Goal: Communication & Community: Answer question/provide support

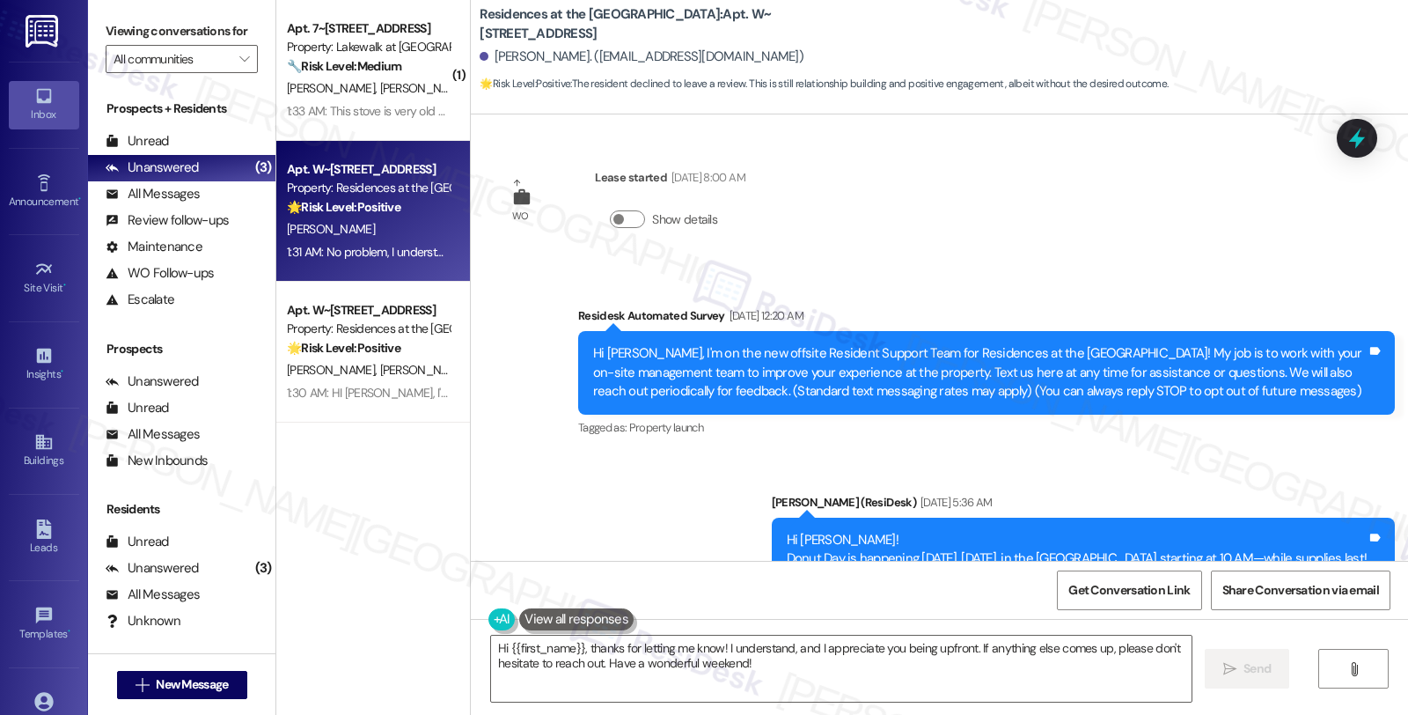
scroll to position [1132, 0]
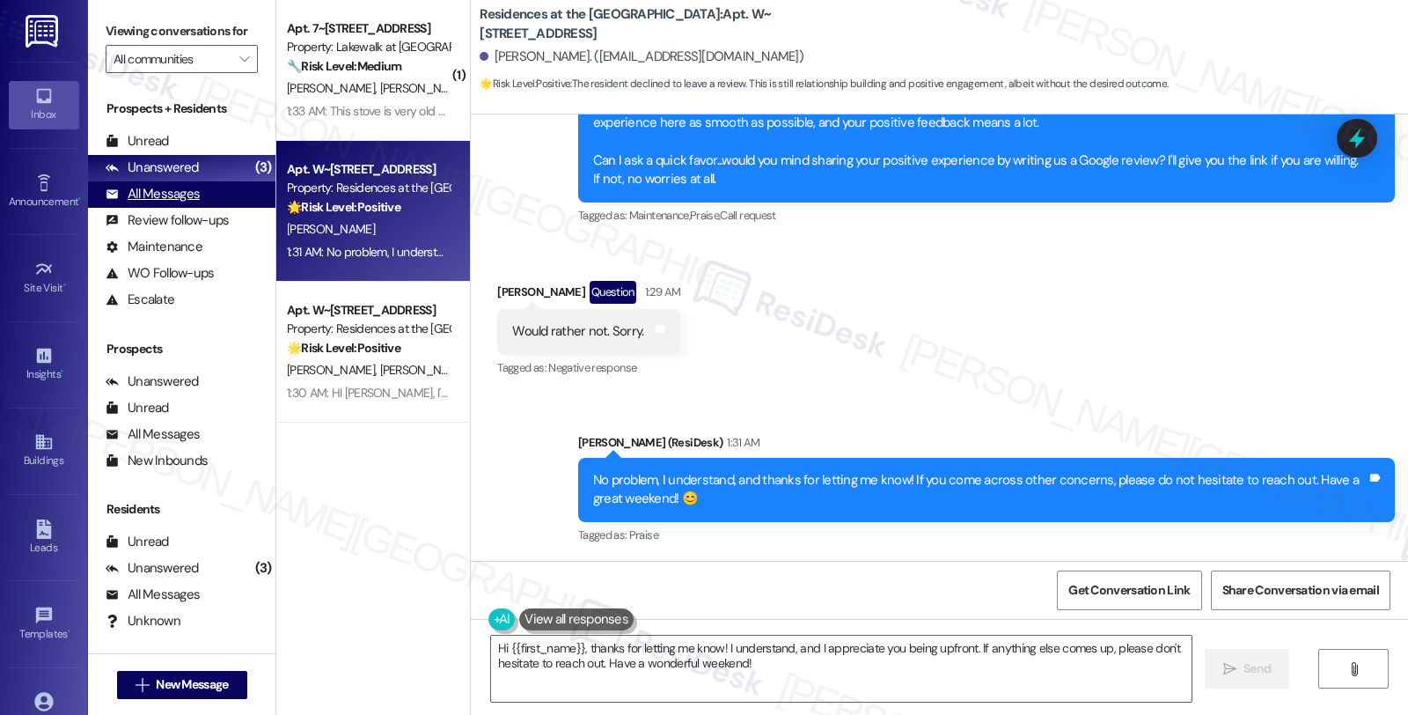
click at [195, 203] on div "All Messages" at bounding box center [153, 194] width 94 height 18
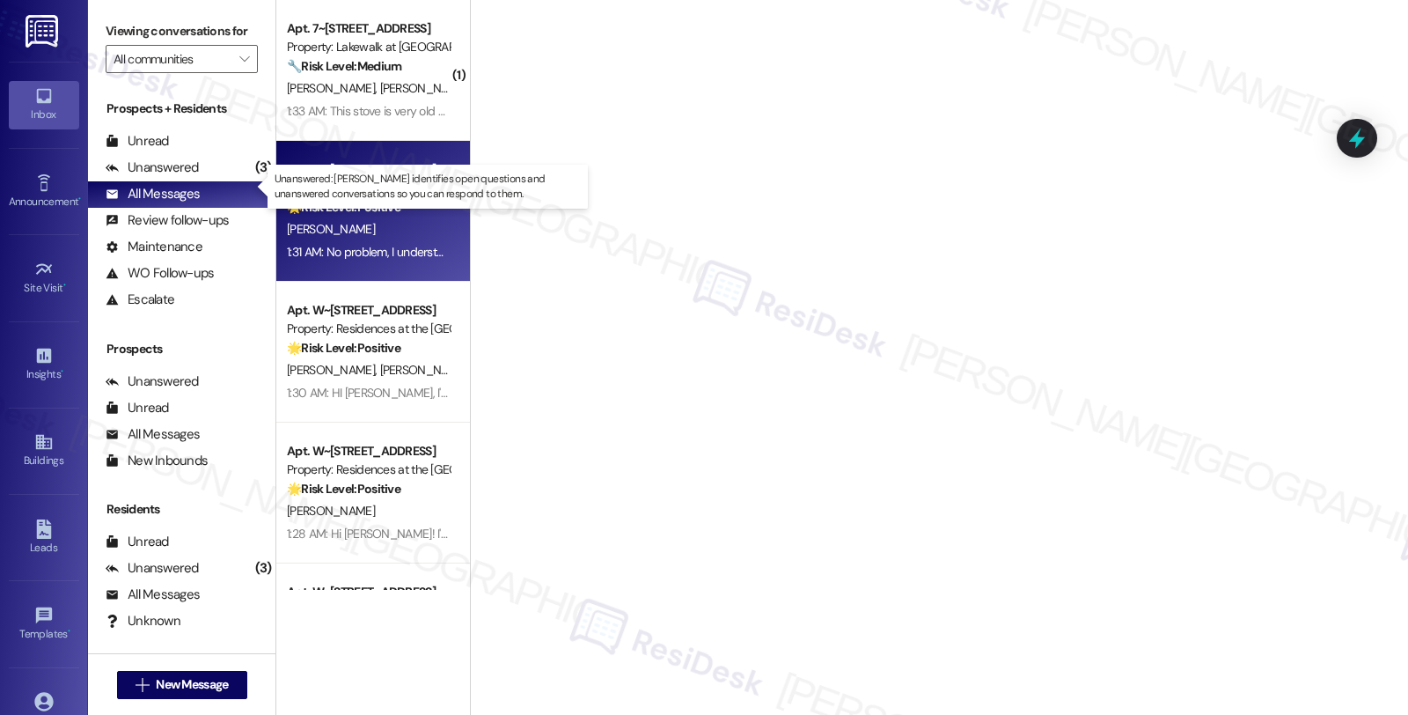
click at [178, 177] on div "Unanswered" at bounding box center [152, 167] width 93 height 18
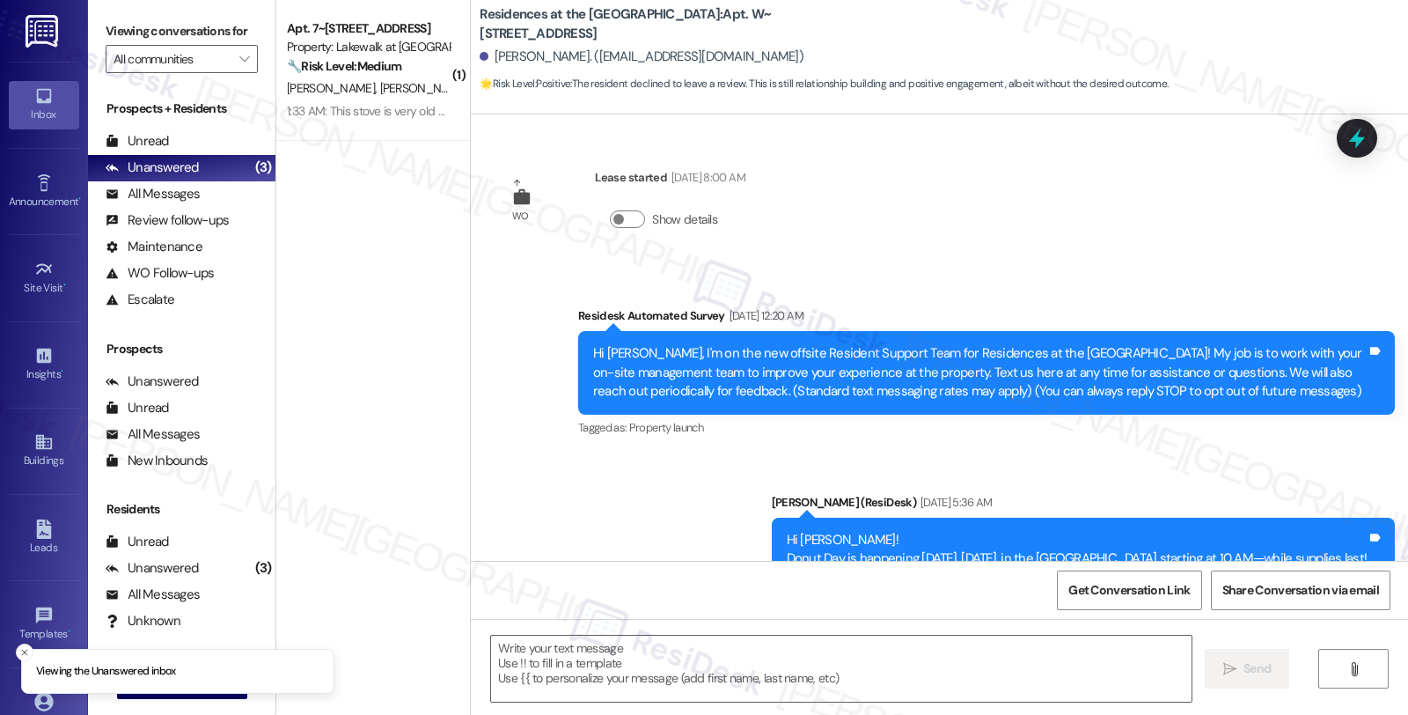
type textarea "Fetching suggested responses. Please feel free to read through the conversation…"
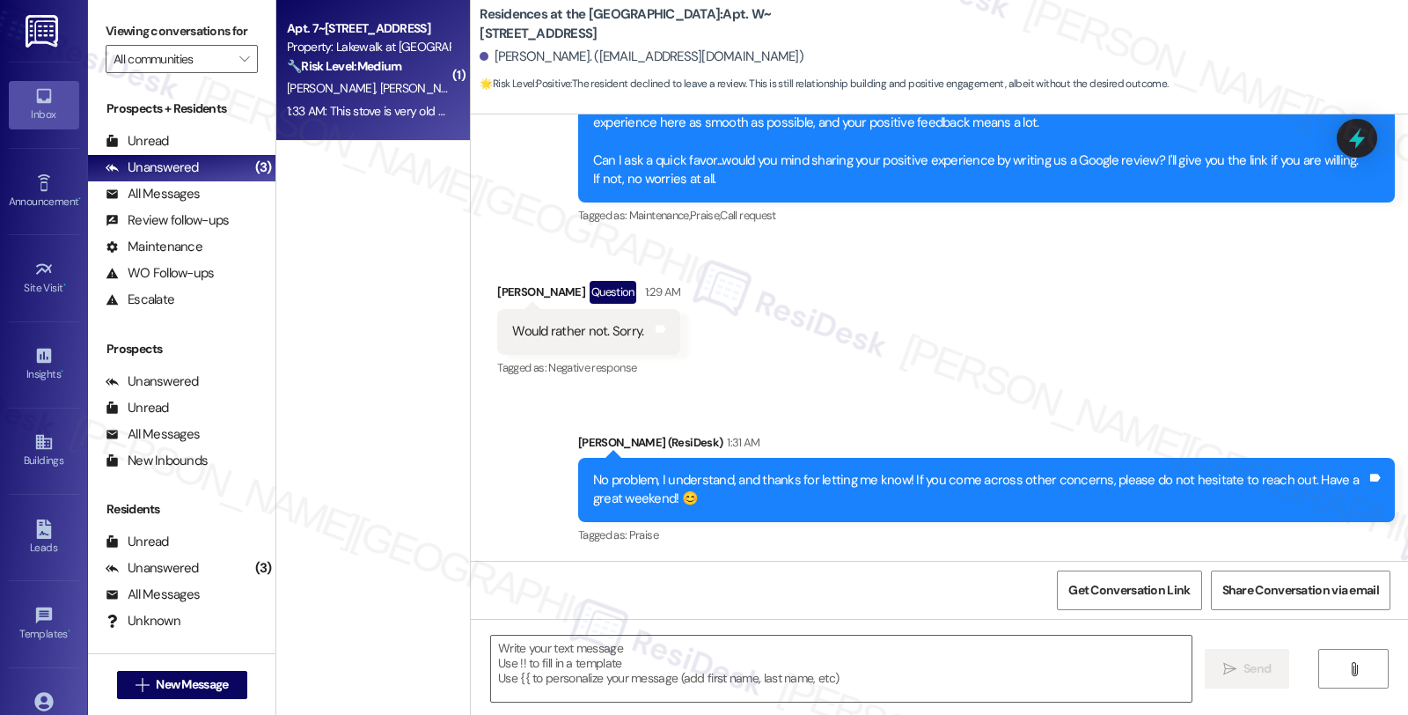
click at [390, 65] on strong "🔧 Risk Level: Medium" at bounding box center [344, 66] width 114 height 16
type textarea "Fetching suggested responses. Please feel free to read through the conversation…"
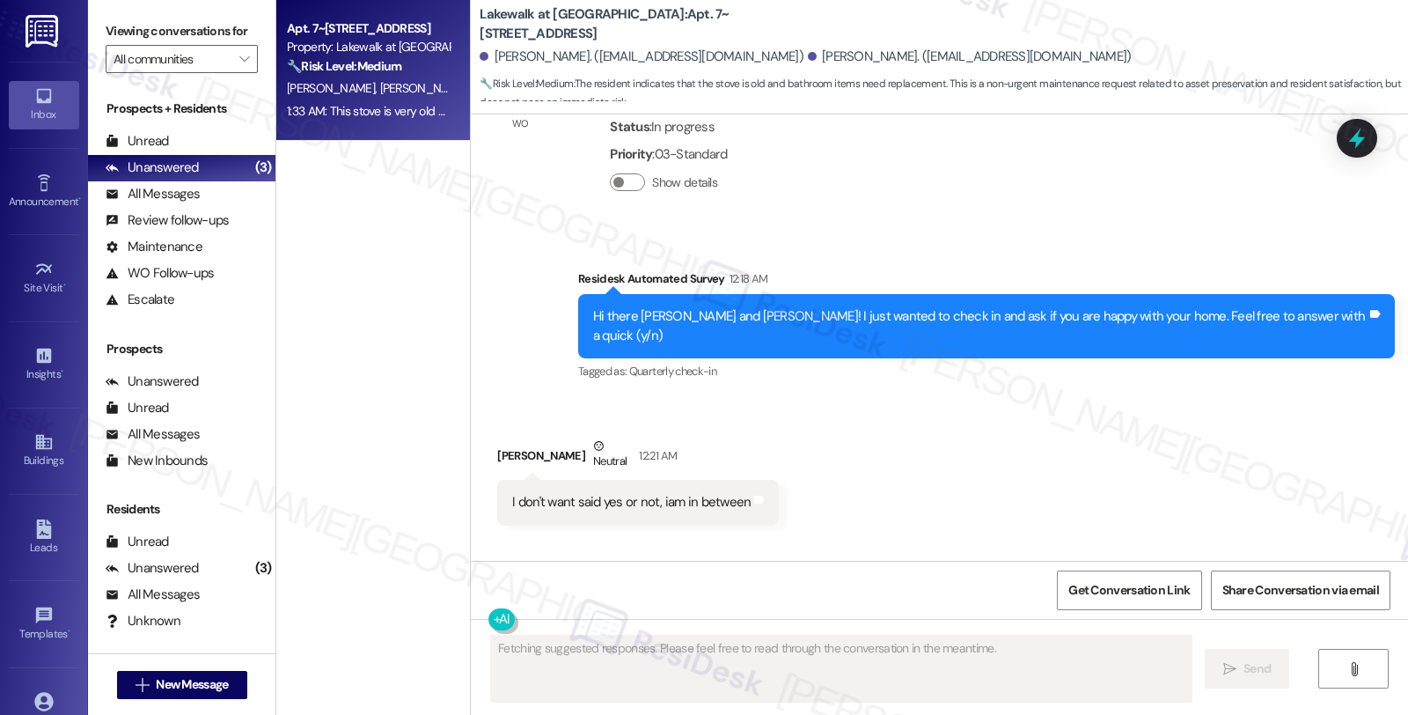
scroll to position [4281, 0]
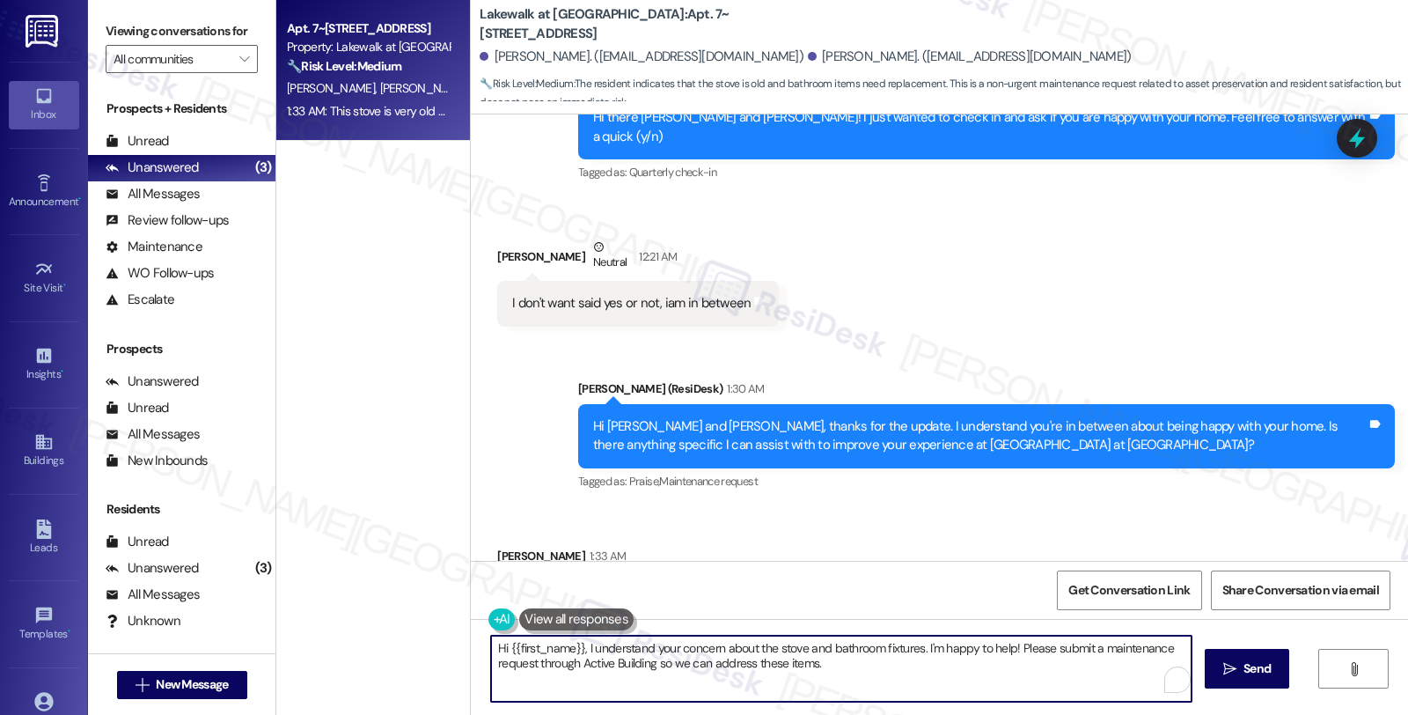
drag, startPoint x: 482, startPoint y: 651, endPoint x: 716, endPoint y: 654, distance: 233.3
click at [716, 654] on textarea "Hi {{first_name}}, I understand your concern about the stove and bathroom fixtu…" at bounding box center [841, 668] width 701 height 66
click at [618, 654] on textarea "Hi {{first_name}}, I understand your concern about the stove and bathroom fixtu…" at bounding box center [841, 668] width 701 height 66
drag, startPoint x: 575, startPoint y: 647, endPoint x: 458, endPoint y: 646, distance: 117.1
click at [470, 646] on div "Lakewalk at [GEOGRAPHIC_DATA]: Apt. 7~201, [STREET_ADDRESS][PERSON_NAME]. ([EMA…" at bounding box center [939, 357] width 938 height 715
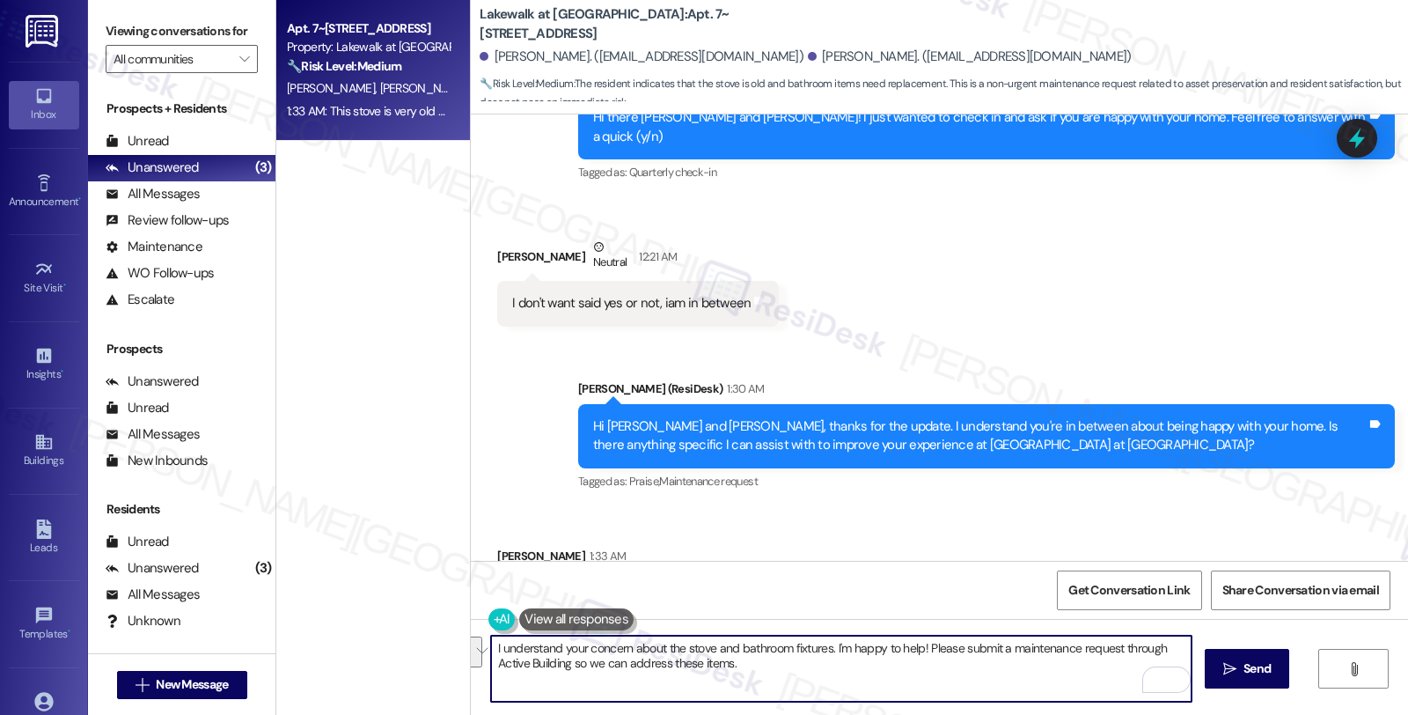
drag, startPoint x: 825, startPoint y: 648, endPoint x: 847, endPoint y: 674, distance: 34.4
click at [847, 674] on textarea "I understand your concern about the stove and bathroom fixtures. I'm happy to h…" at bounding box center [841, 668] width 701 height 66
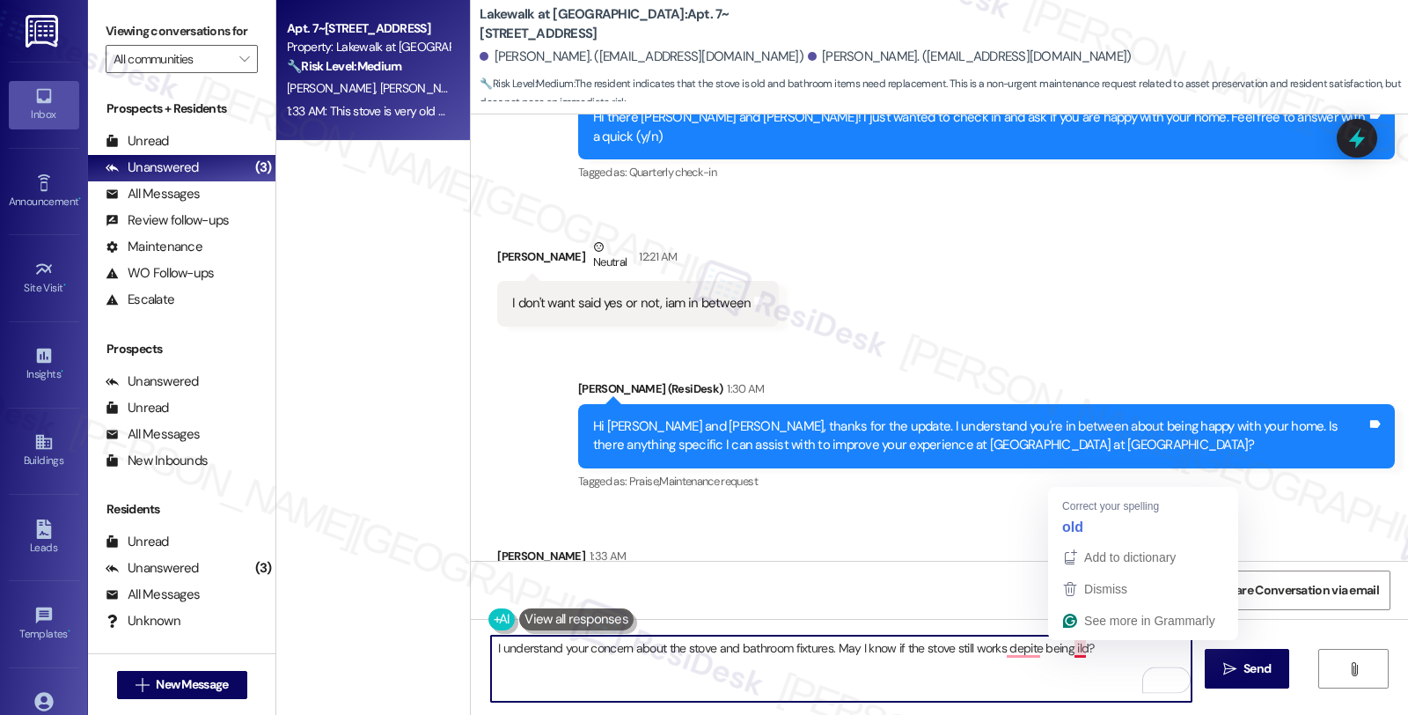
click at [1066, 651] on textarea "I understand your concern about the stove and bathroom fixtures. May I know if …" at bounding box center [841, 668] width 701 height 66
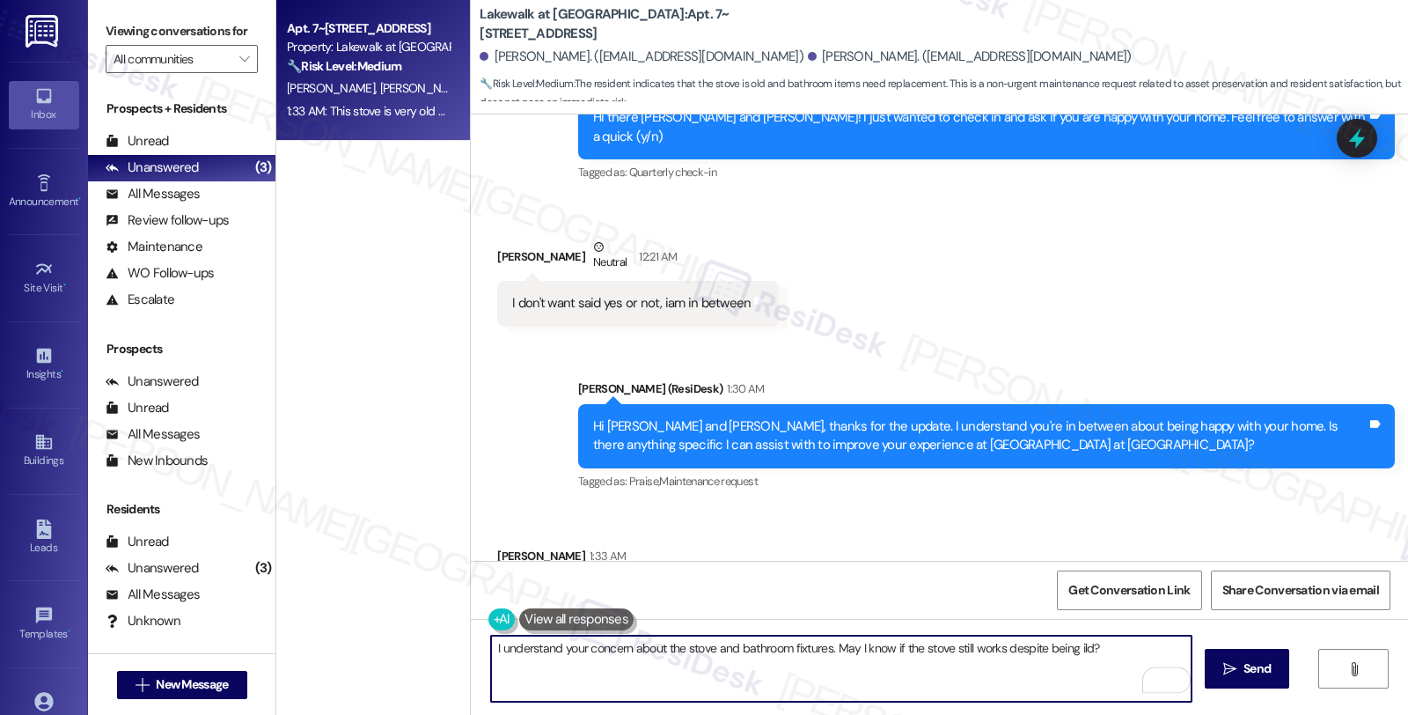
click at [1076, 650] on textarea "I understand your concern about the stove and bathroom fixtures. May I know if …" at bounding box center [841, 668] width 701 height 66
click at [1107, 644] on textarea "I understand your concern about the stove and bathroom fixtures. May I know if …" at bounding box center [841, 668] width 701 height 66
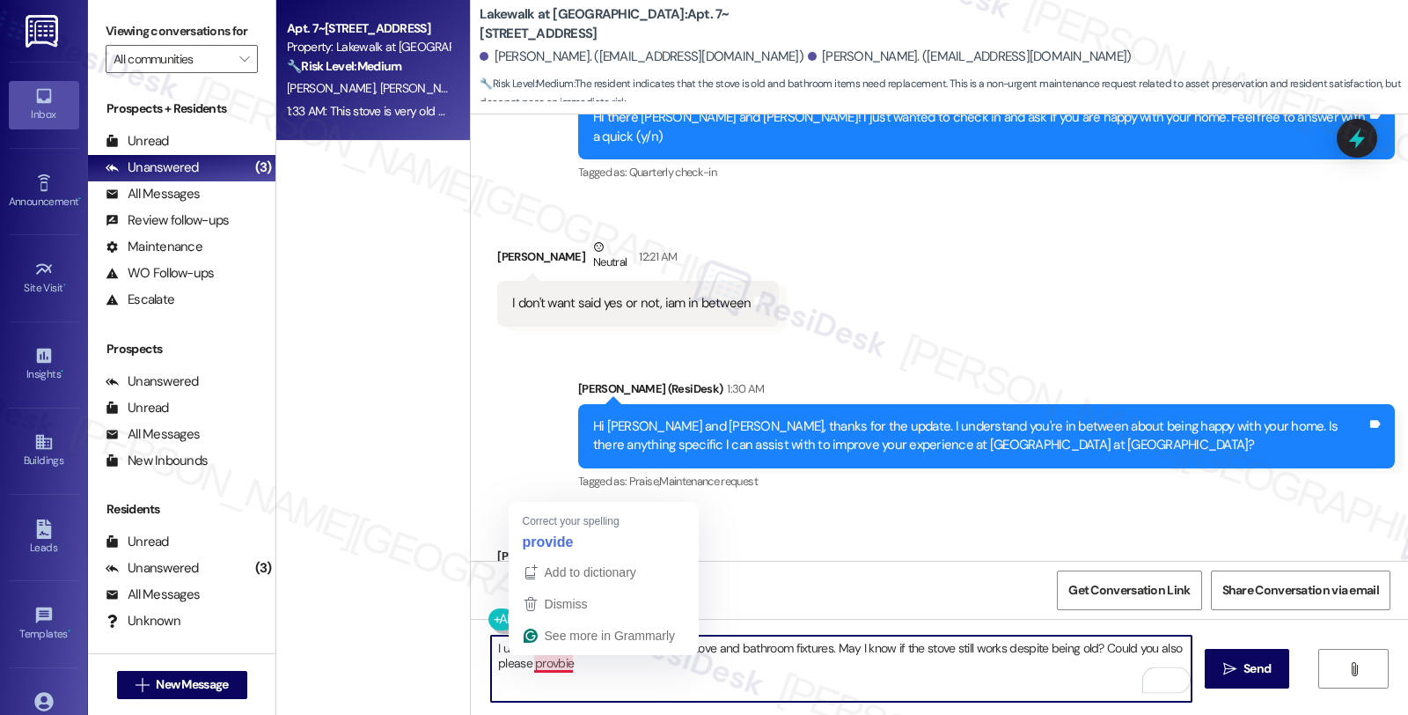
click at [540, 662] on textarea "I understand your concern about the stove and bathroom fixtures. May I know if …" at bounding box center [841, 668] width 701 height 66
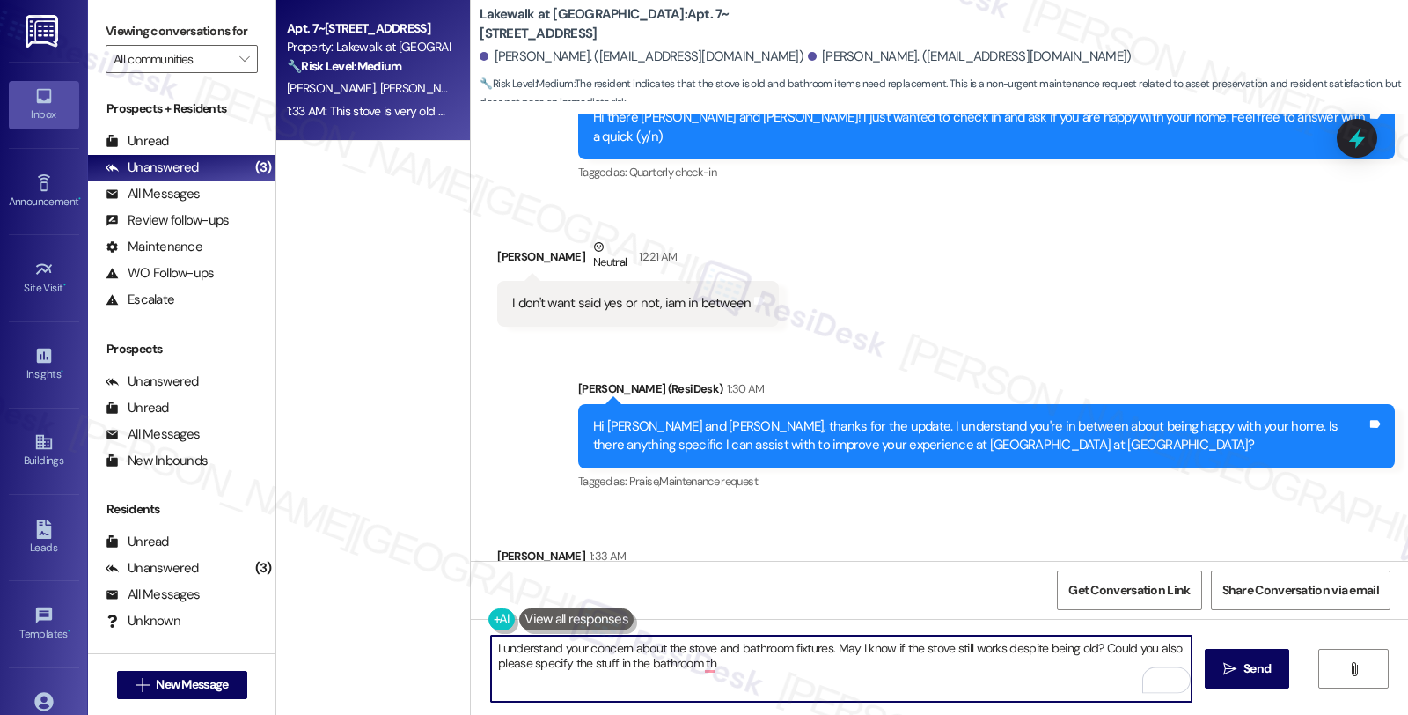
click at [726, 663] on textarea "I understand your concern about the stove and bathroom fixtures. May I know if …" at bounding box center [841, 668] width 701 height 66
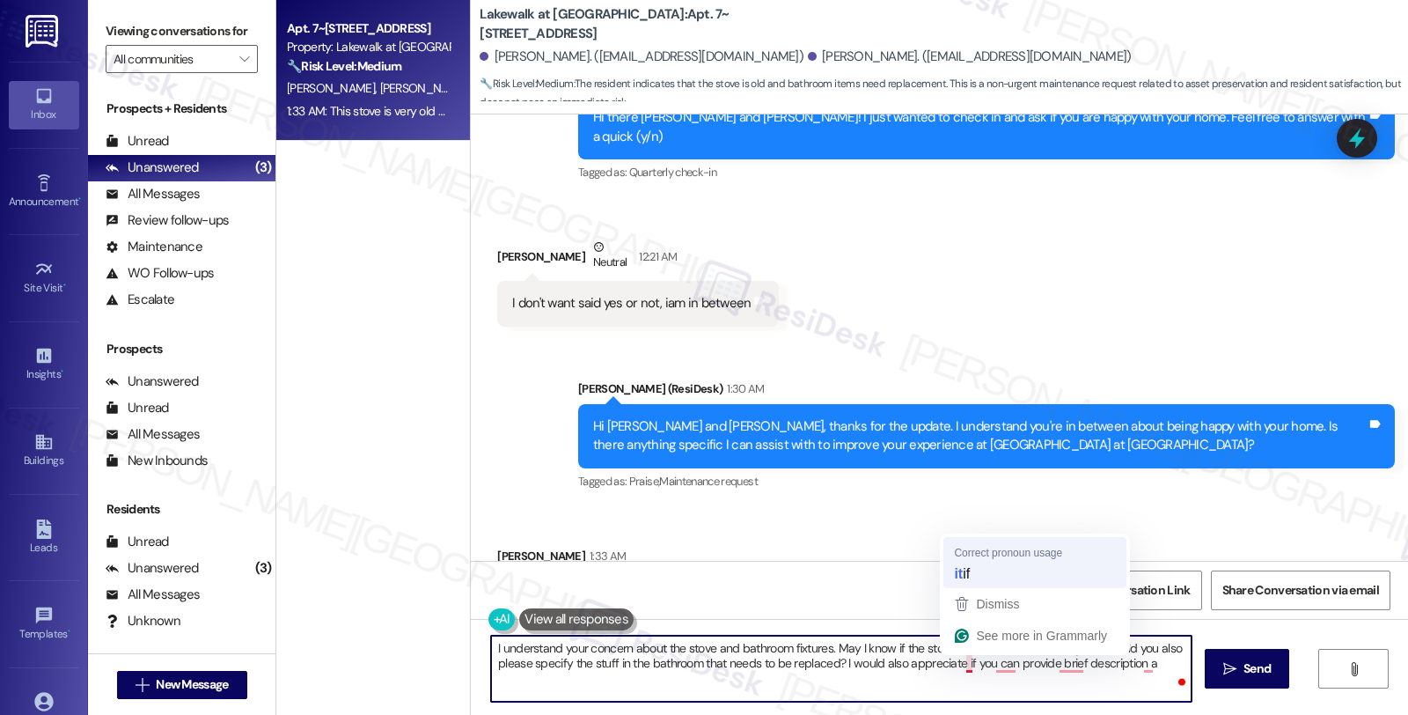
click at [958, 567] on div "Get Conversation Link Share Conversation via email" at bounding box center [939, 590] width 937 height 58
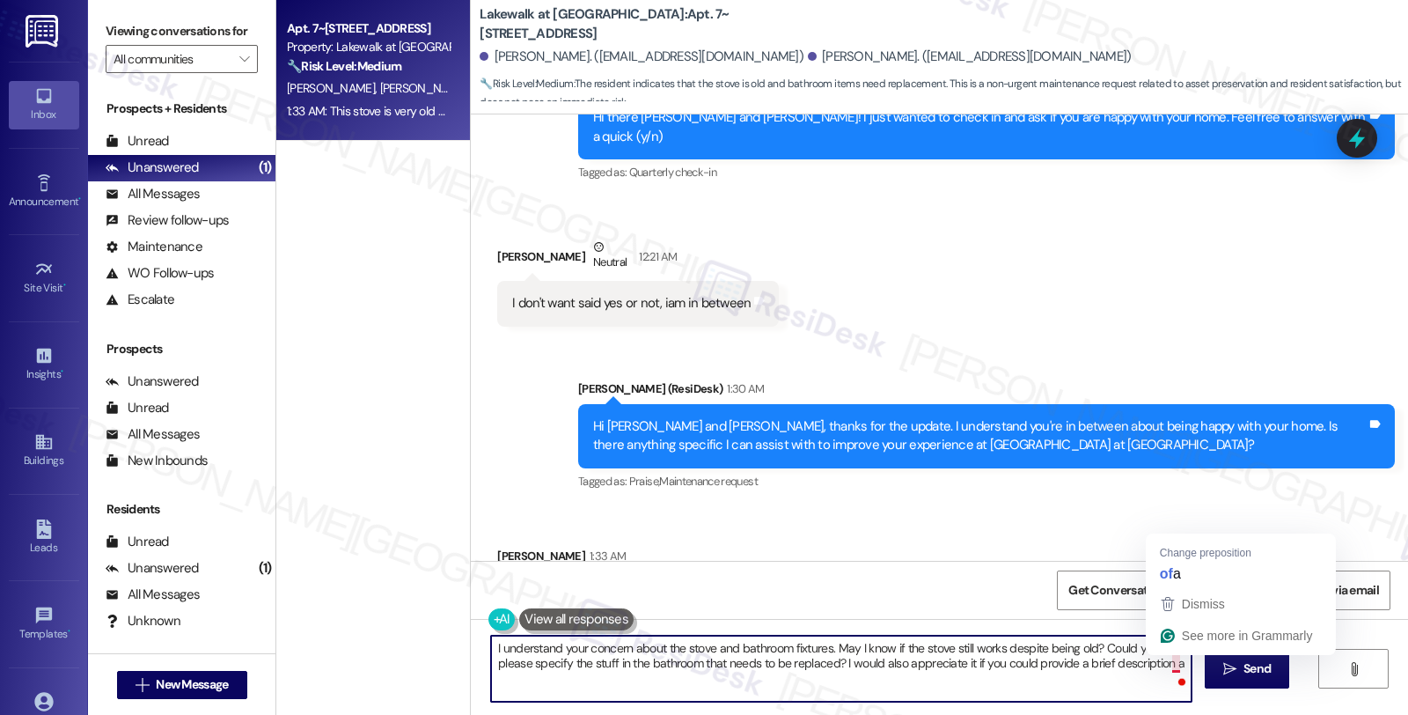
click at [1168, 664] on textarea "I understand your concern about the stove and bathroom fixtures. May I know if …" at bounding box center [841, 668] width 701 height 66
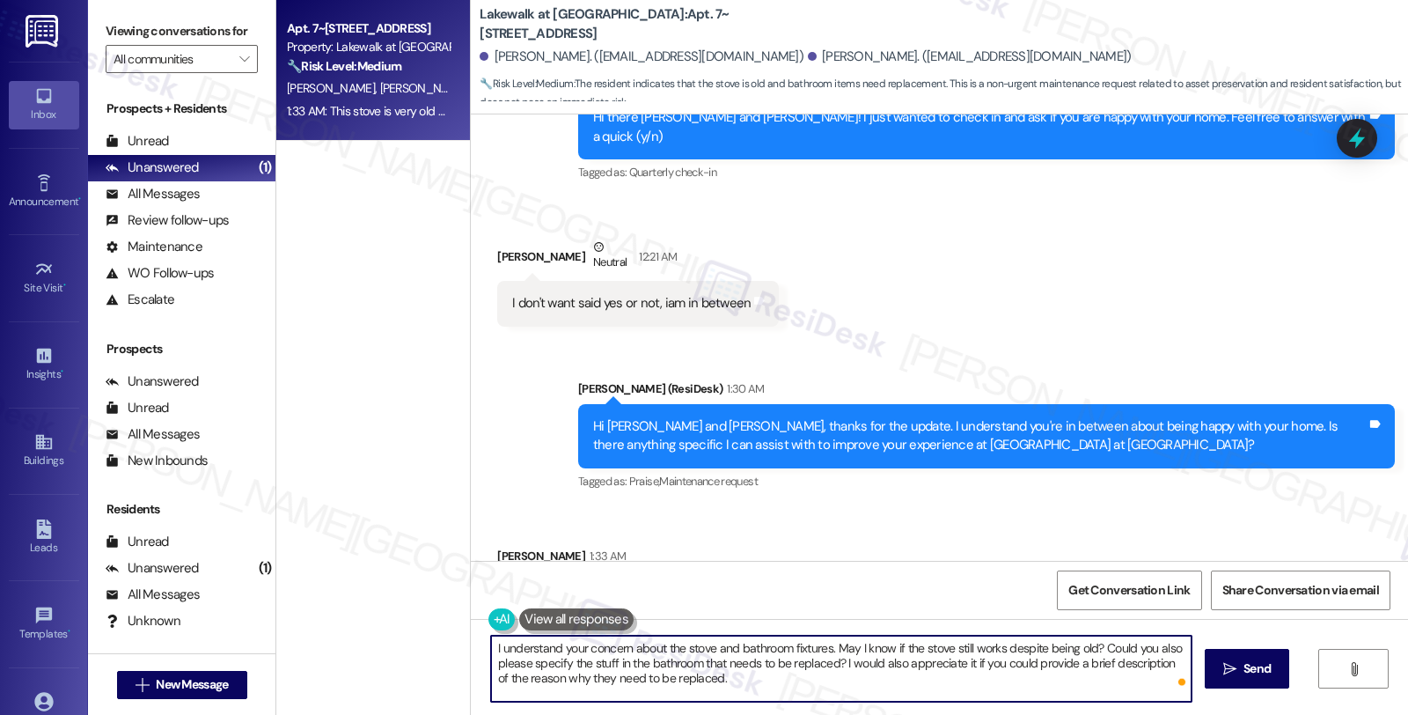
click at [814, 683] on textarea "I understand your concern about the stove and bathroom fixtures. May I know if …" at bounding box center [841, 668] width 701 height 66
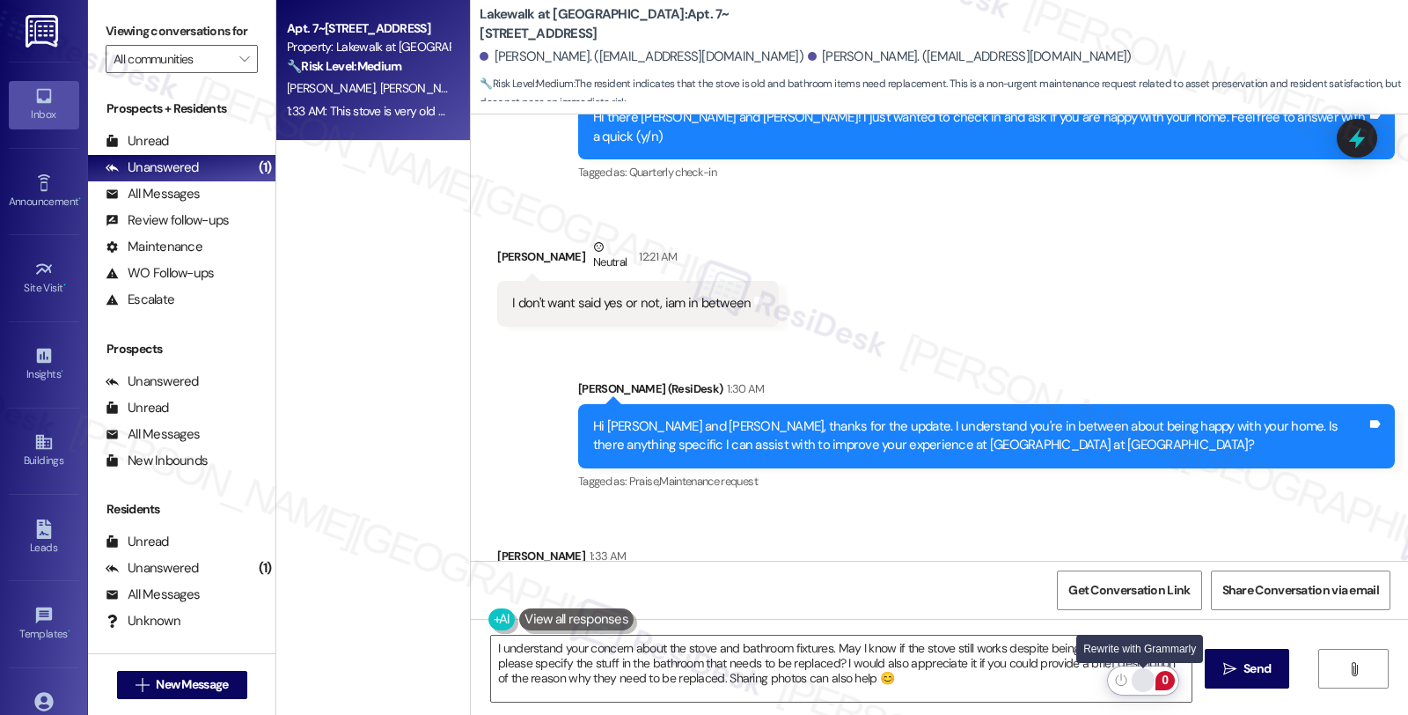
click at [1146, 680] on div "Rewrite with Grammarly" at bounding box center [1143, 680] width 19 height 20
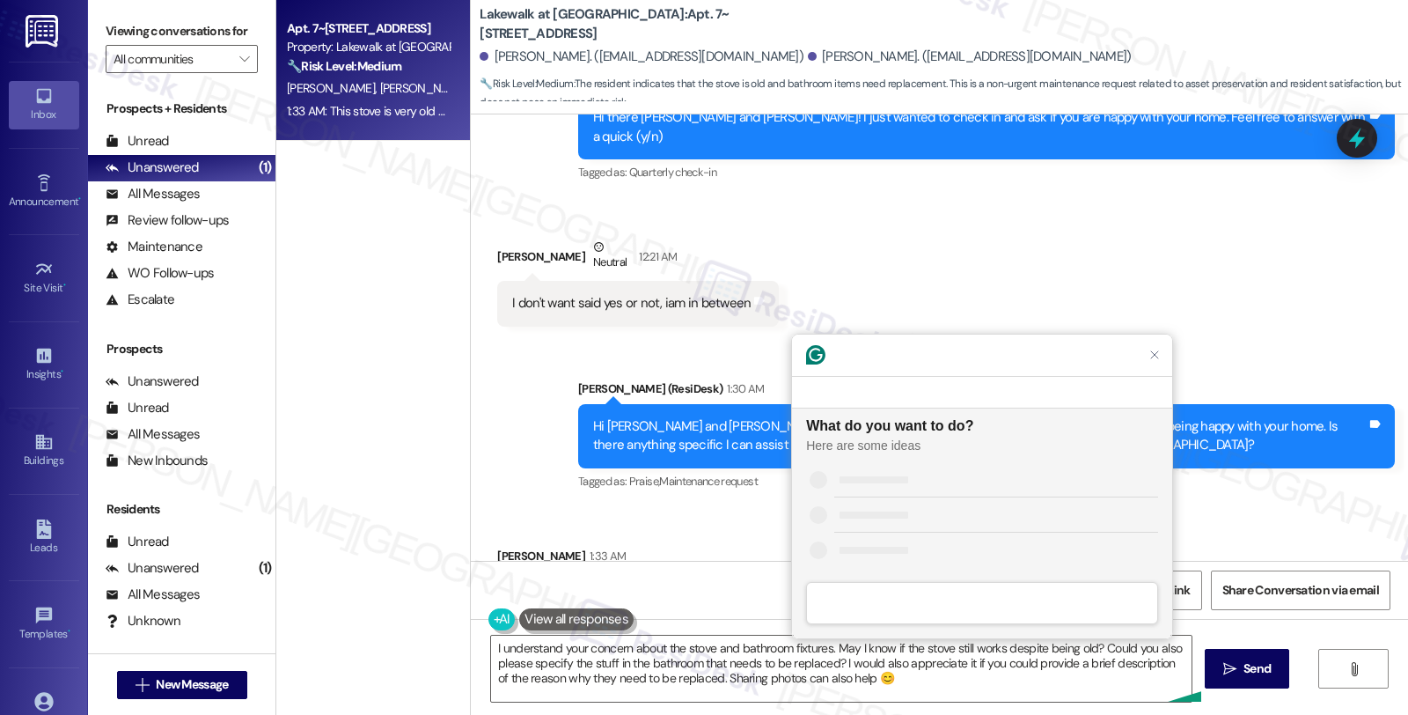
scroll to position [0, 0]
click at [928, 481] on div "Improve it" at bounding box center [996, 478] width 324 height 18
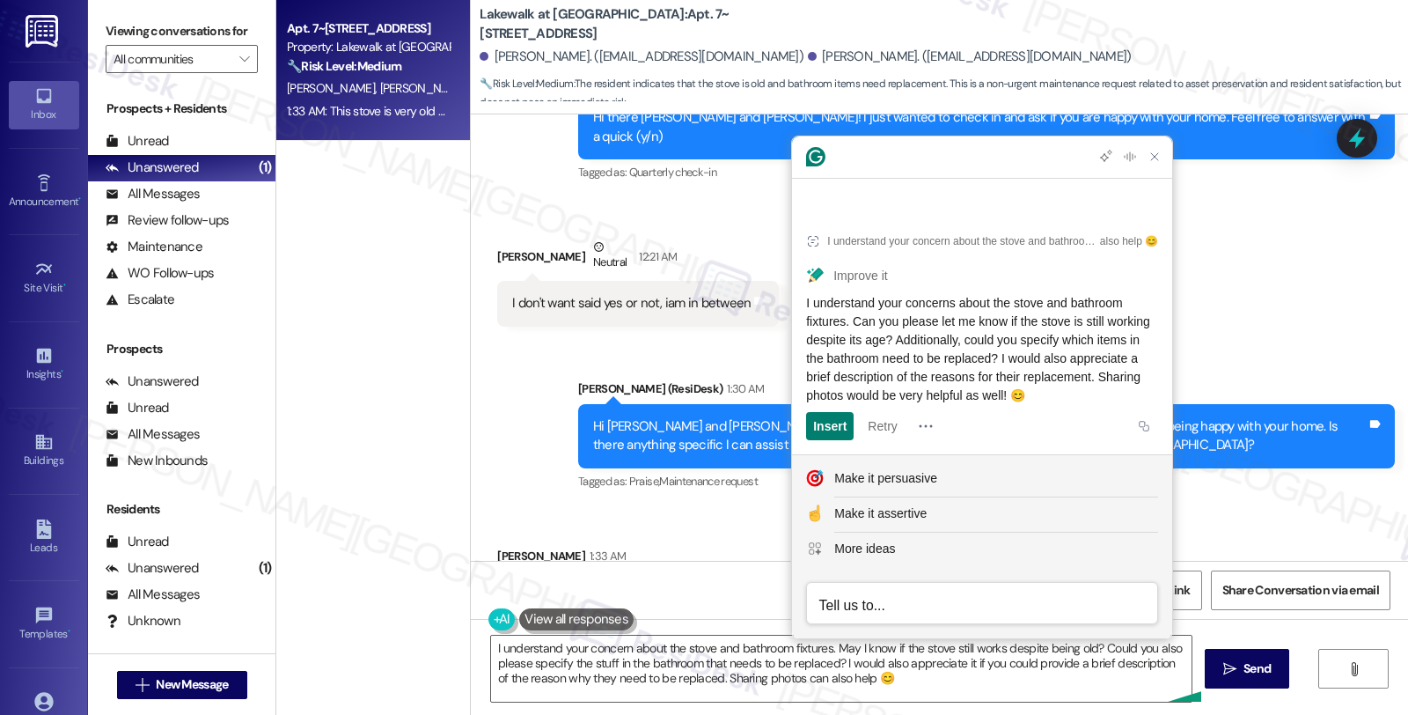
drag, startPoint x: 1121, startPoint y: 366, endPoint x: 839, endPoint y: 312, distance: 287.8
click at [839, 312] on span "I understand your concerns about the stove and bathroom fixtures. Can you pleas…" at bounding box center [980, 349] width 348 height 107
click at [831, 396] on div "I understand your concerns about the stove and bathroom fixtures. Can you pleas…" at bounding box center [982, 349] width 352 height 111
drag, startPoint x: 831, startPoint y: 396, endPoint x: 794, endPoint y: 283, distance: 119.4
click at [794, 283] on article "I understand your concern about the stove and bathroom fixtures. May I know if …" at bounding box center [982, 331] width 380 height 245
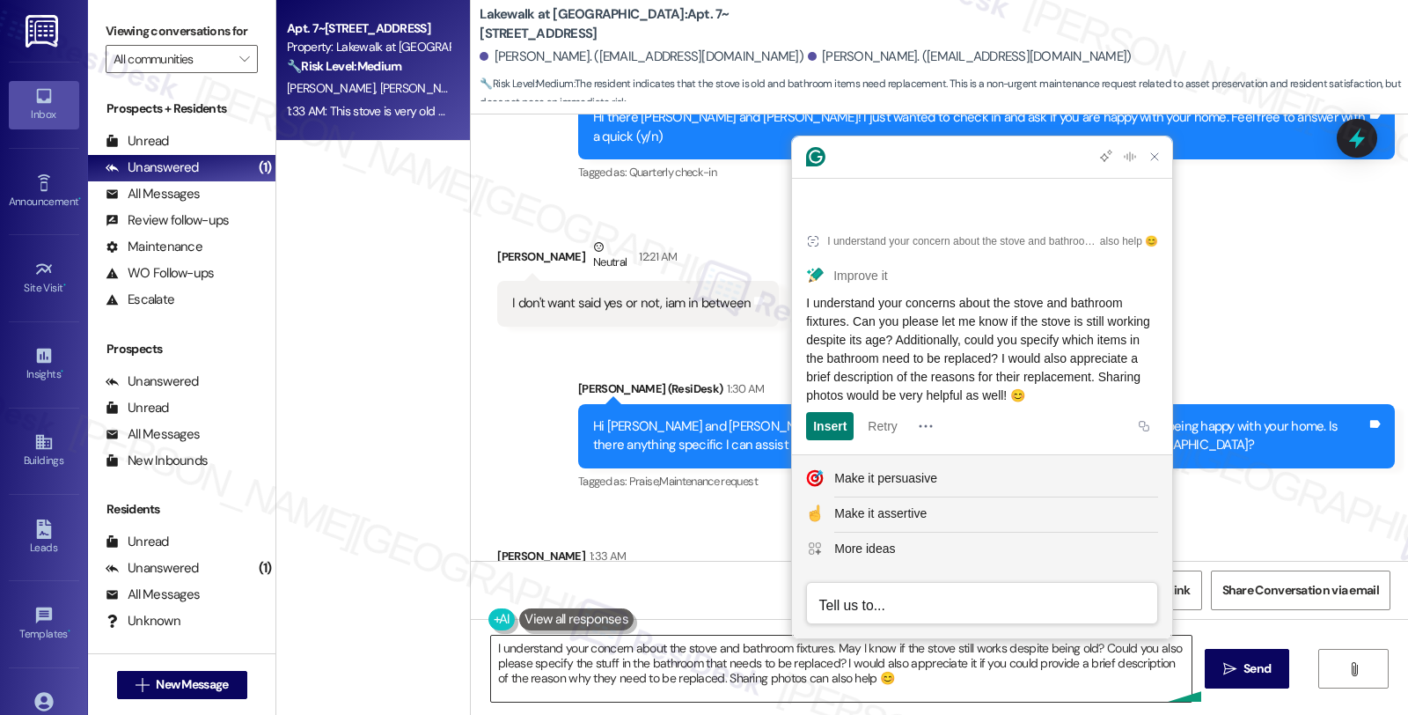
click at [604, 679] on textarea "I understand your concern about the stove and bathroom fixtures. May I know if …" at bounding box center [841, 668] width 701 height 66
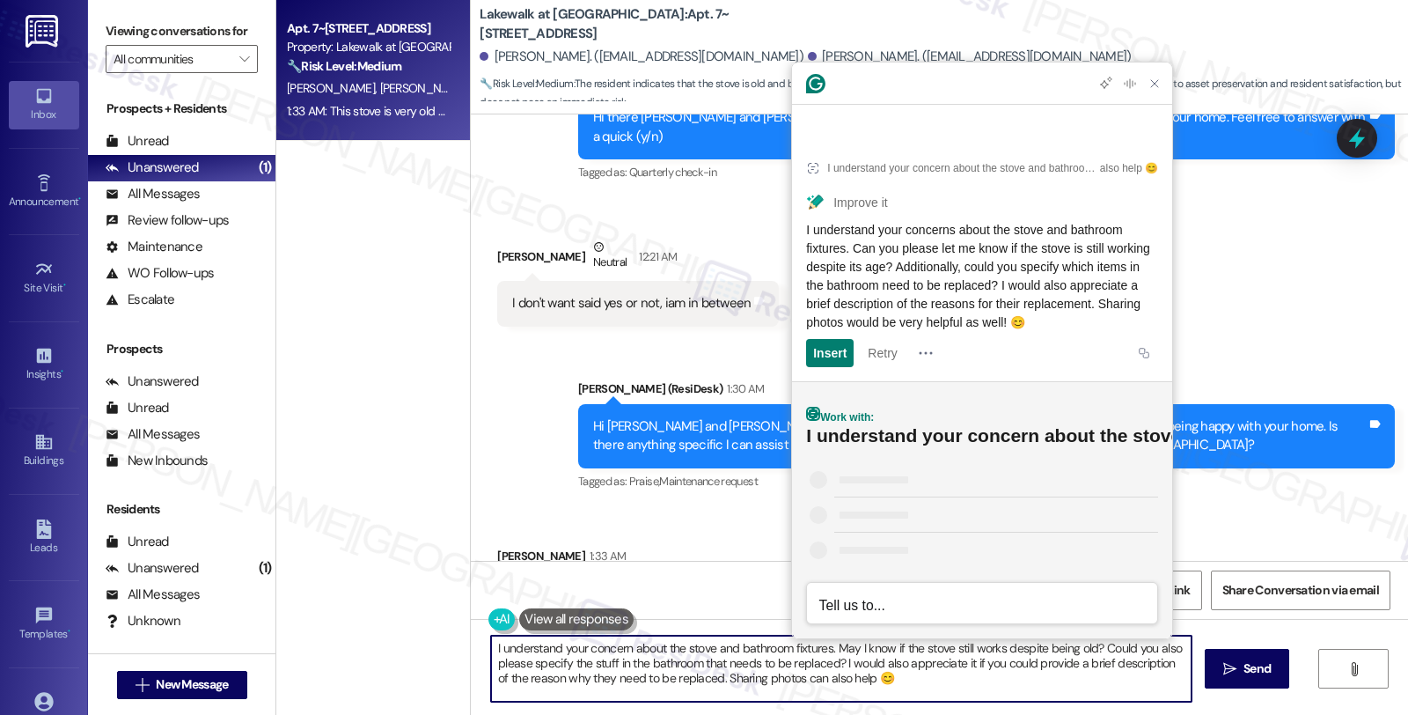
paste textarea "s about the stove and bathroom fixtures. Can you please let me know if the stov…"
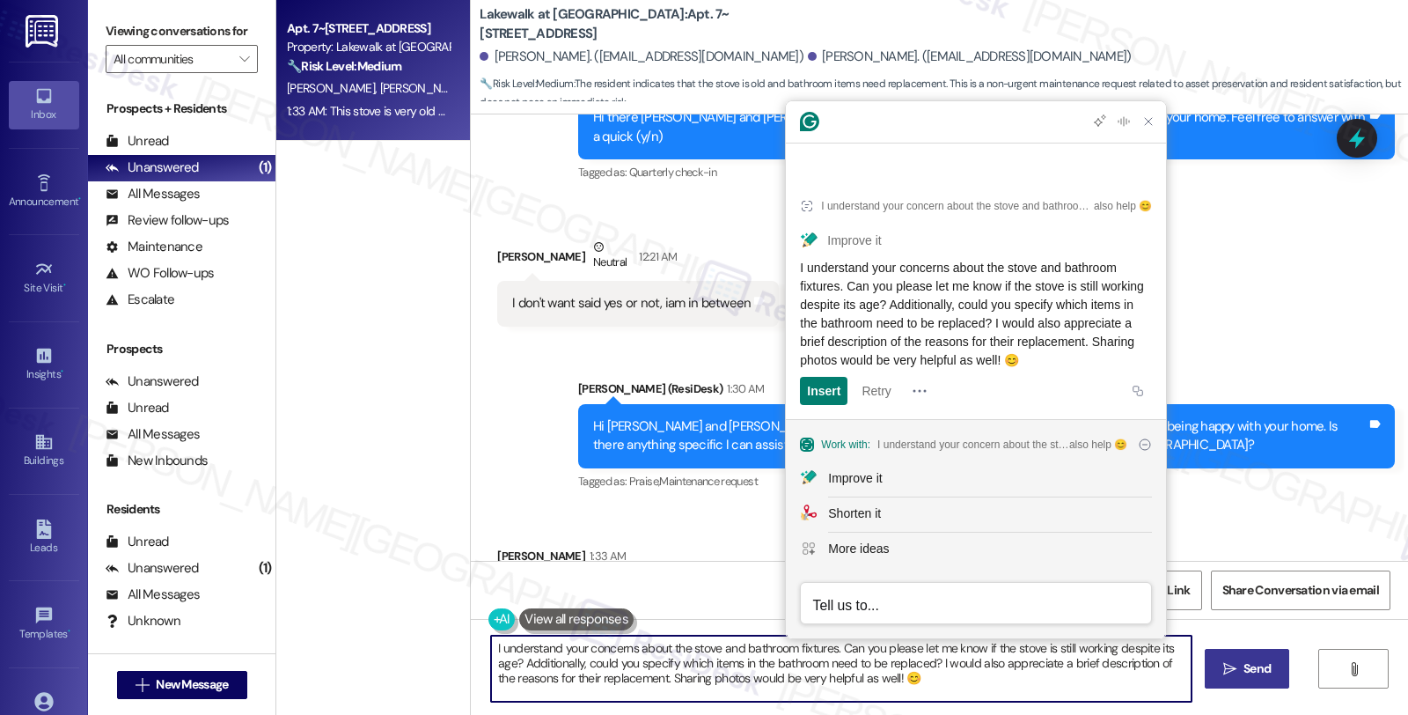
type textarea "I understand your concerns about the stove and bathroom fixtures. Can you pleas…"
click at [1236, 664] on span " Send" at bounding box center [1247, 668] width 55 height 18
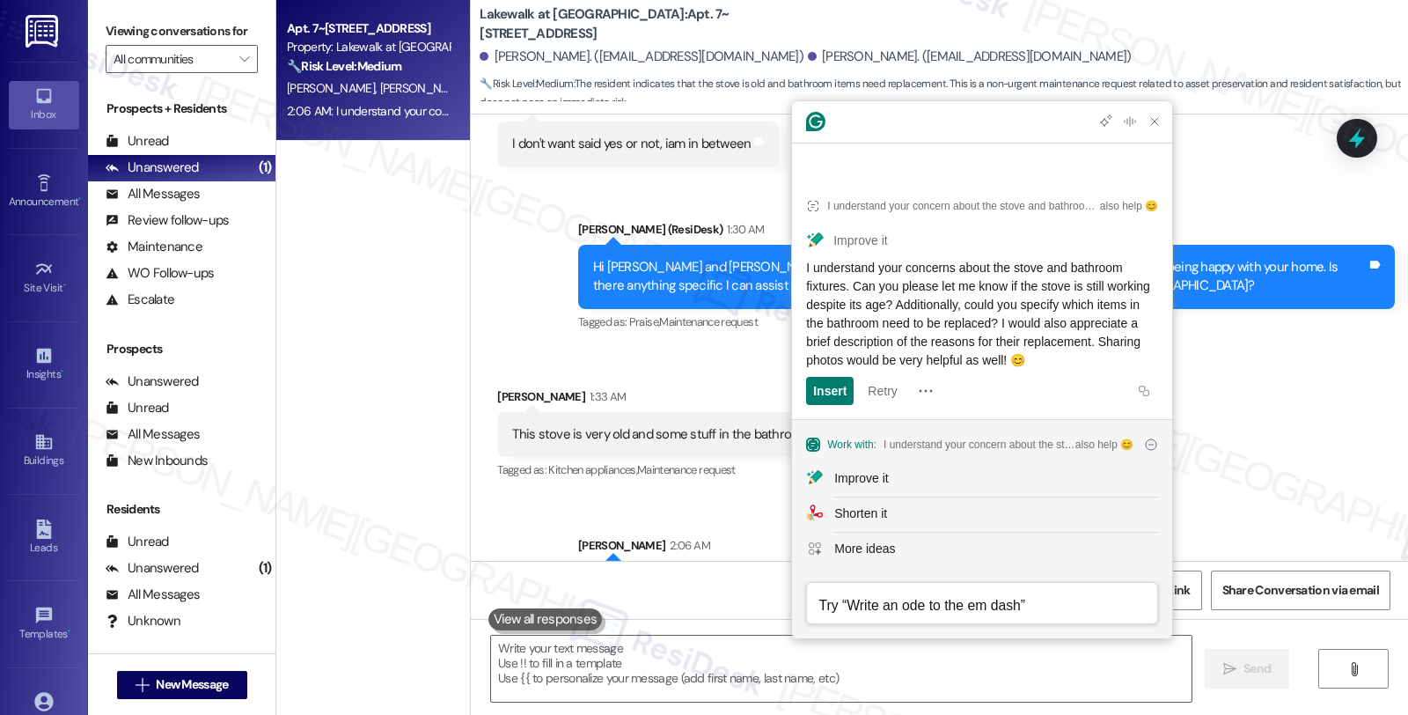
scroll to position [4441, 0]
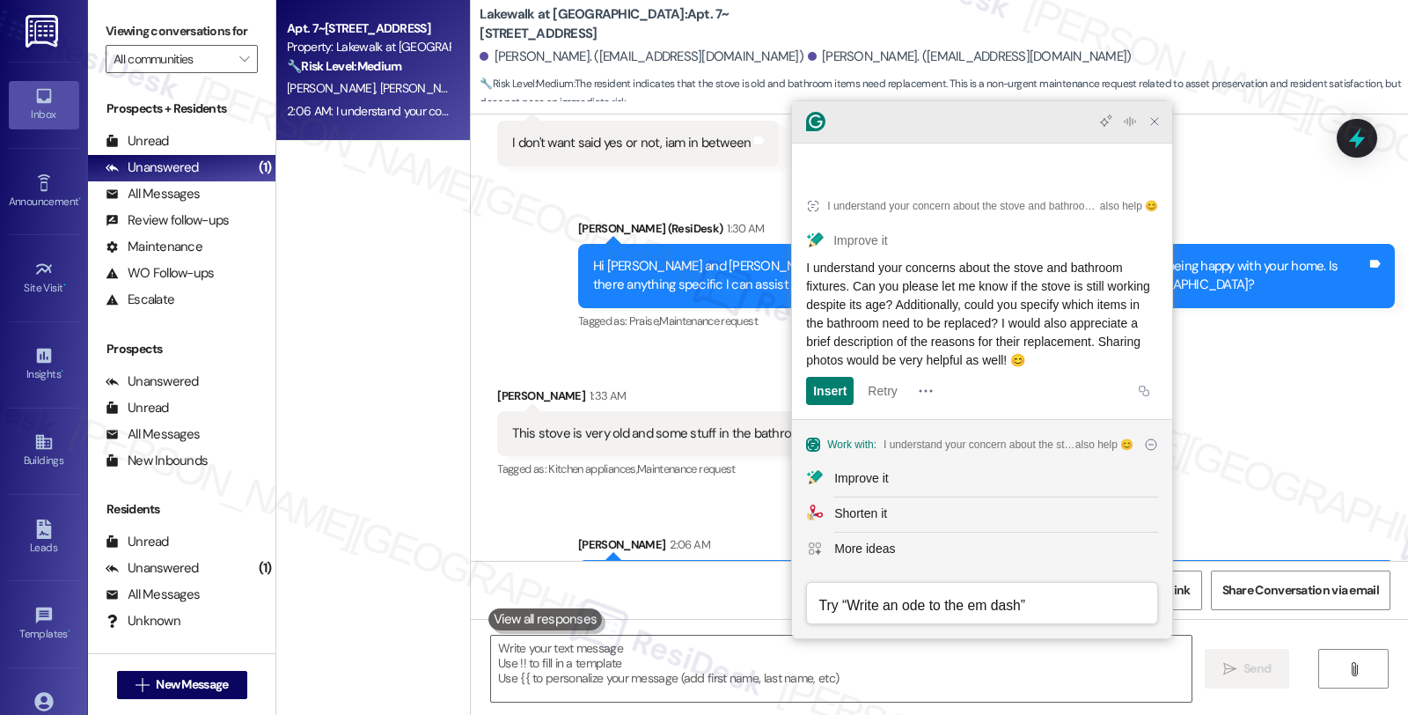
click at [1164, 132] on icon "Close Grammarly Assistant" at bounding box center [1154, 121] width 21 height 21
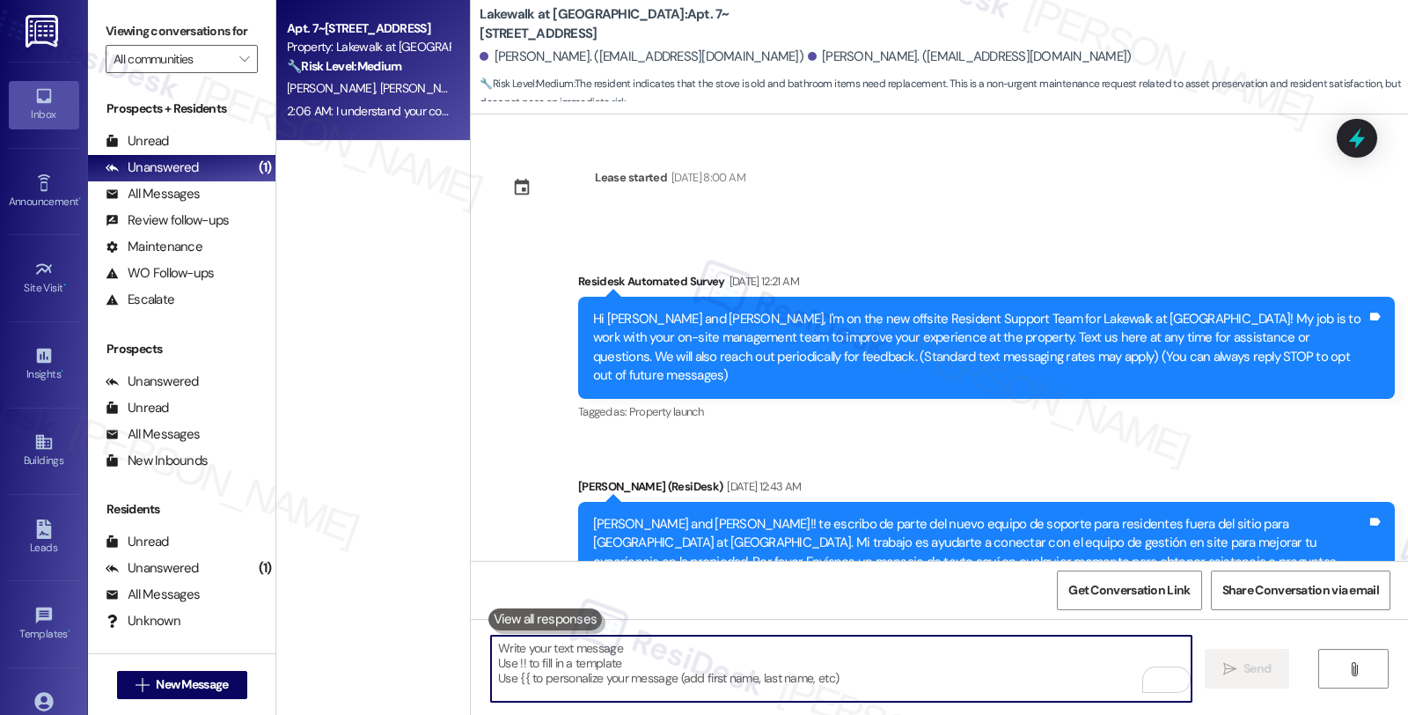
scroll to position [4441, 0]
